Goal: Transaction & Acquisition: Obtain resource

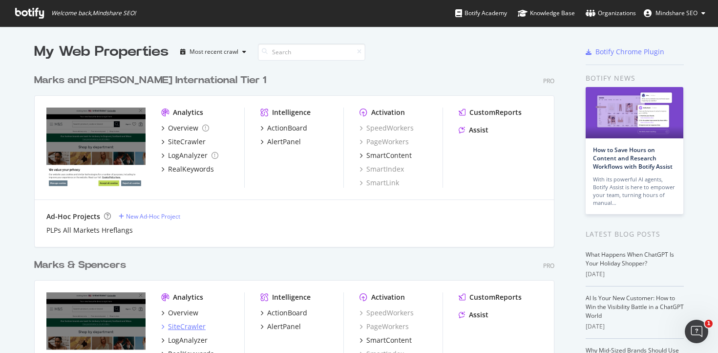
click at [180, 325] on div "SiteCrawler" at bounding box center [187, 327] width 38 height 10
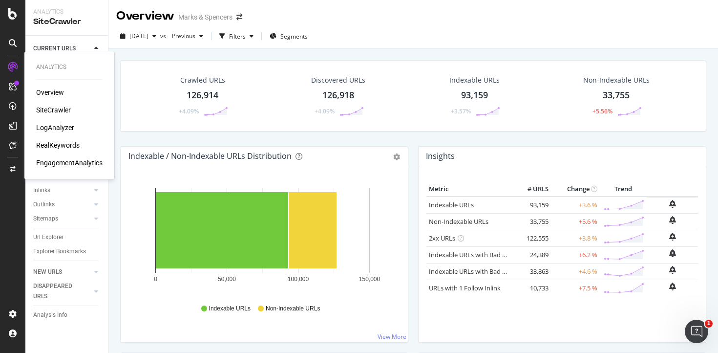
click at [61, 147] on div "RealKeywords" at bounding box center [57, 145] width 43 height 10
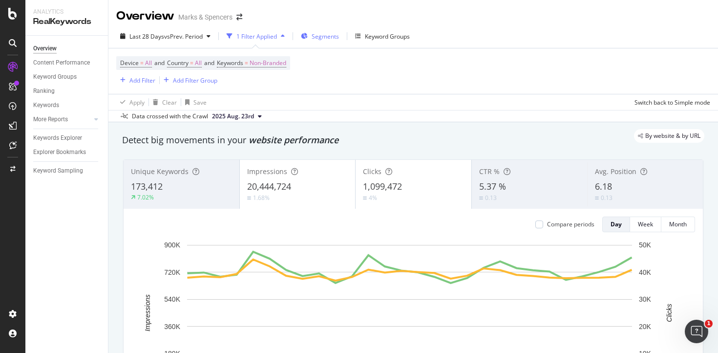
click at [325, 38] on span "Segments" at bounding box center [325, 36] width 27 height 8
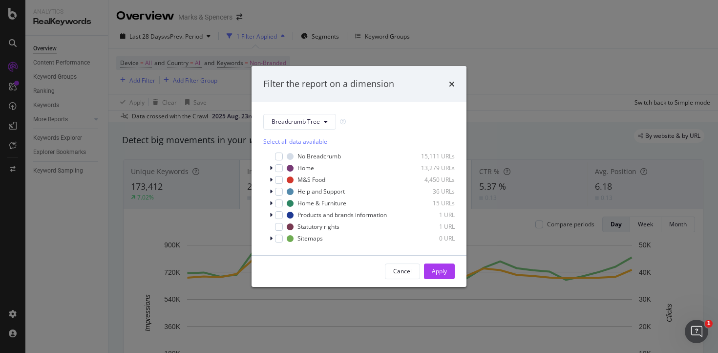
click at [453, 84] on icon "times" at bounding box center [452, 84] width 6 height 8
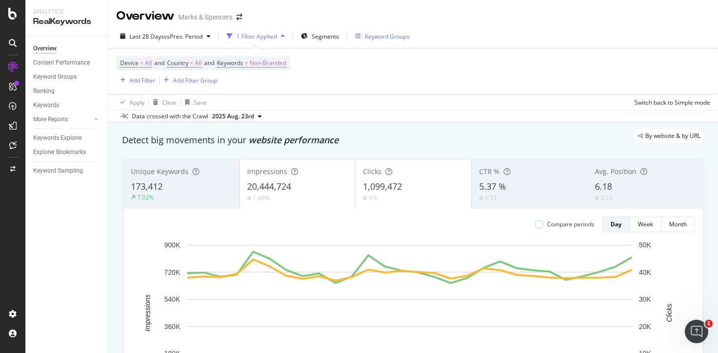
click at [383, 36] on div "Keyword Groups" at bounding box center [387, 36] width 45 height 8
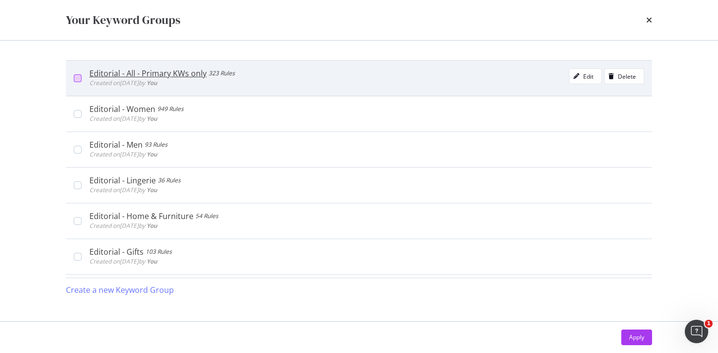
click at [80, 75] on div "modal" at bounding box center [78, 78] width 8 height 8
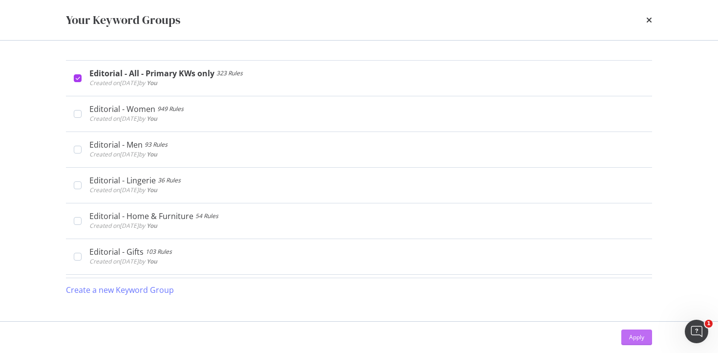
click at [637, 343] on div "Apply" at bounding box center [636, 337] width 15 height 15
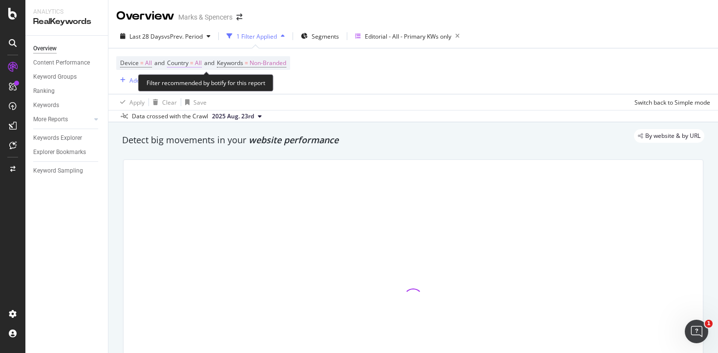
click at [193, 65] on span "=" at bounding box center [191, 63] width 3 height 8
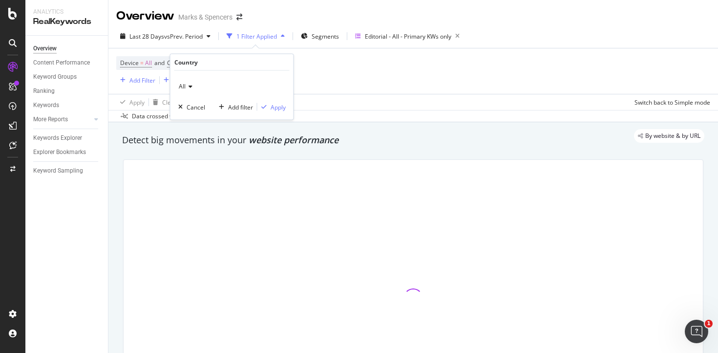
click at [187, 86] on icon at bounding box center [189, 87] width 7 height 6
click at [183, 79] on div "All Cancel Add filter Apply" at bounding box center [232, 95] width 123 height 49
click at [186, 84] on icon at bounding box center [189, 87] width 7 height 6
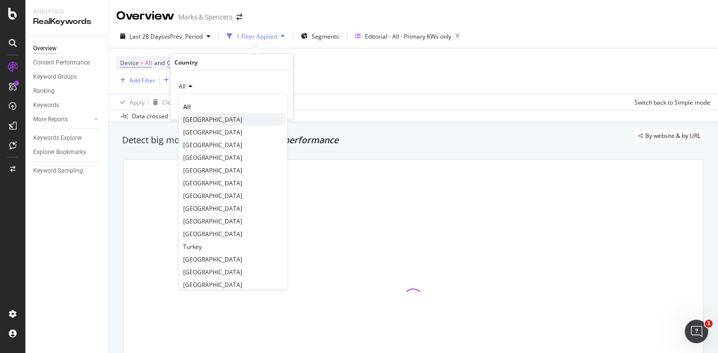
click at [198, 120] on span "[GEOGRAPHIC_DATA]" at bounding box center [212, 119] width 59 height 8
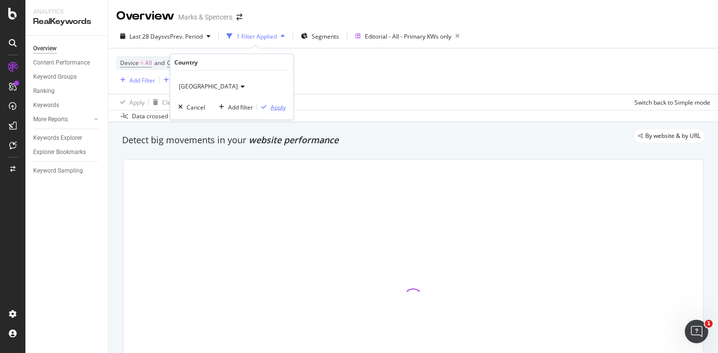
click at [276, 107] on div "Apply" at bounding box center [278, 107] width 15 height 8
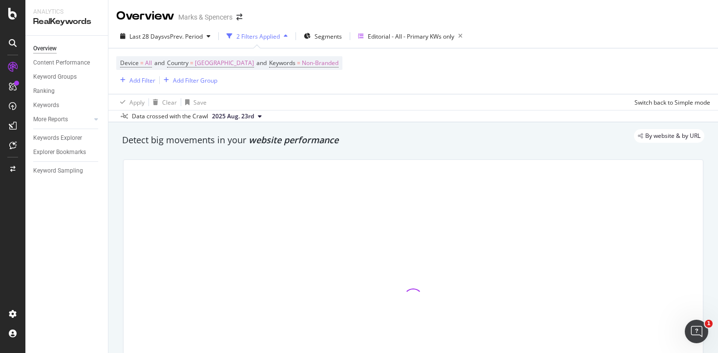
click at [398, 73] on div "Device = All and Country = [GEOGRAPHIC_DATA] and Keywords = Non-Branded Add Fil…" at bounding box center [413, 70] width 594 height 45
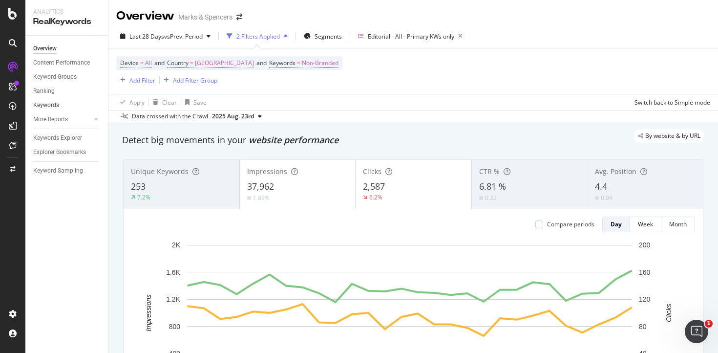
click at [69, 103] on link "Keywords" at bounding box center [67, 105] width 68 height 10
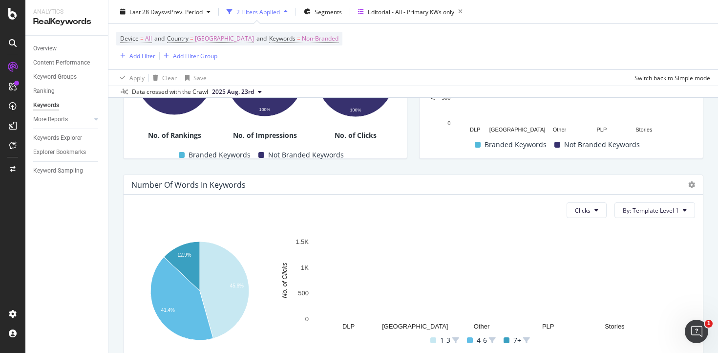
scroll to position [331, 0]
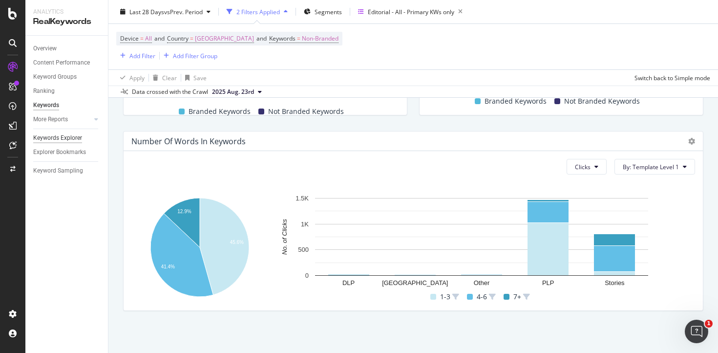
click at [59, 139] on div "Keywords Explorer" at bounding box center [57, 138] width 49 height 10
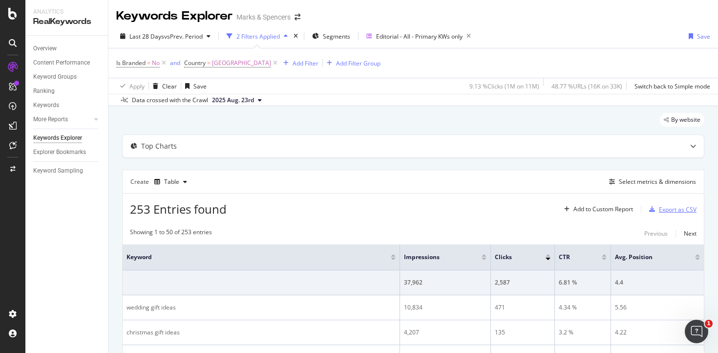
click at [659, 211] on div "Export as CSV" at bounding box center [678, 209] width 38 height 8
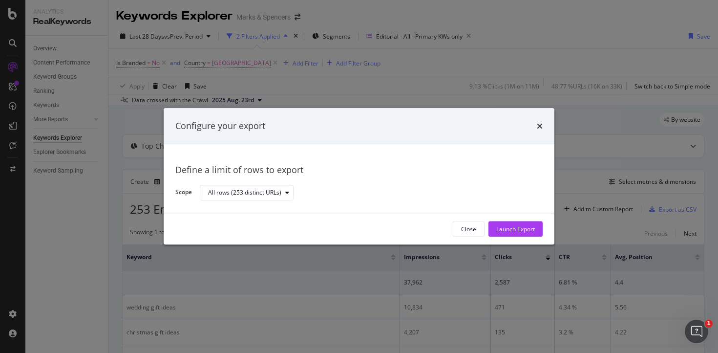
click at [521, 225] on div "Launch Export" at bounding box center [516, 229] width 39 height 8
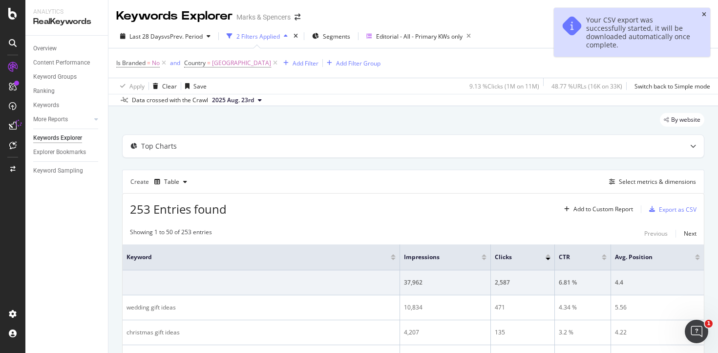
click at [703, 14] on icon "close toast" at bounding box center [704, 15] width 4 height 6
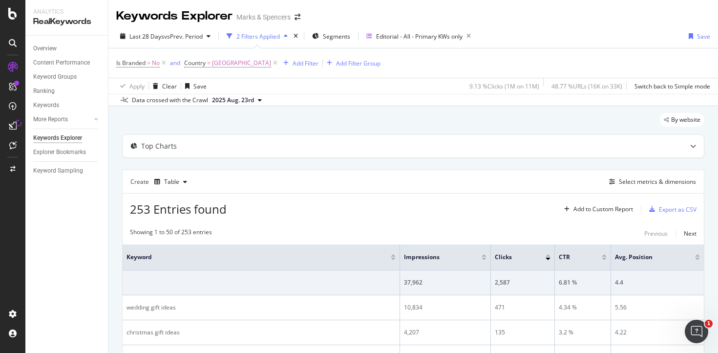
click at [80, 269] on div "Overview Content Performance Keyword Groups Ranking Keywords More Reports Count…" at bounding box center [66, 194] width 83 height 317
click at [432, 34] on div "Editorial - All - Primary KWs only" at bounding box center [419, 36] width 87 height 8
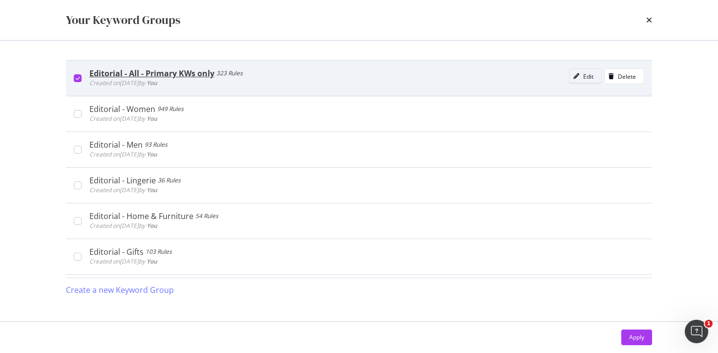
click at [570, 77] on div "modal" at bounding box center [577, 76] width 14 height 6
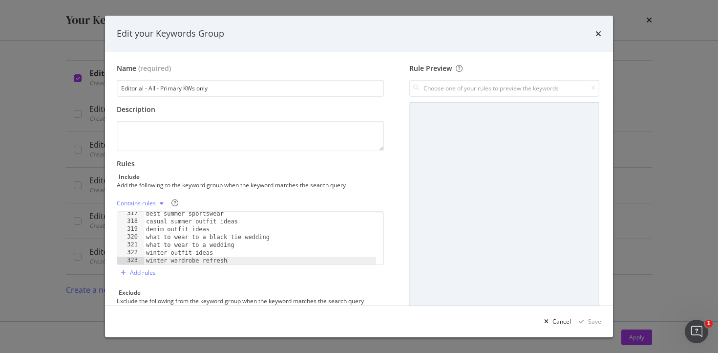
scroll to position [103, 0]
